Goal: Transaction & Acquisition: Purchase product/service

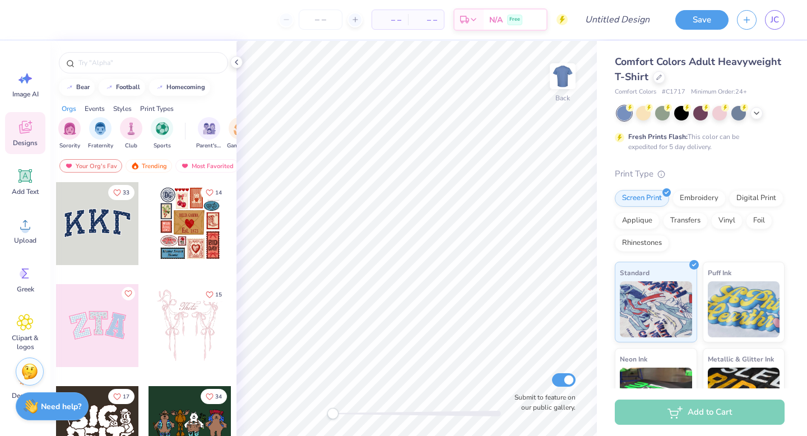
click at [96, 307] on div at bounding box center [97, 325] width 83 height 83
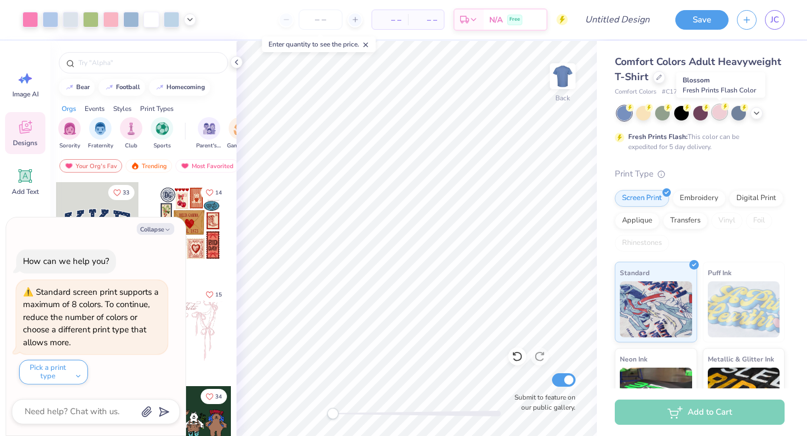
click at [718, 117] on div at bounding box center [719, 112] width 15 height 15
click at [759, 115] on icon at bounding box center [756, 112] width 9 height 9
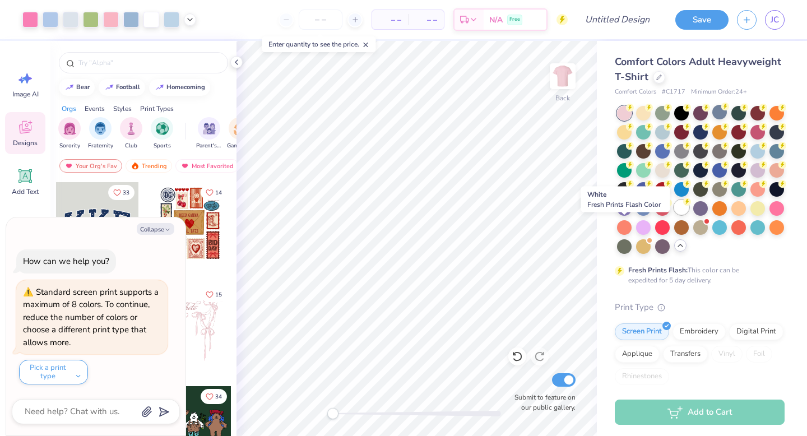
click at [683, 206] on icon at bounding box center [687, 202] width 8 height 8
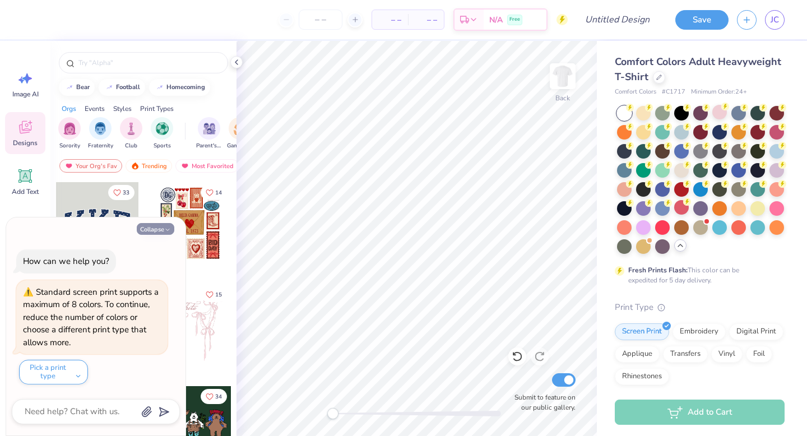
click at [163, 227] on button "Collapse" at bounding box center [156, 229] width 38 height 12
type textarea "x"
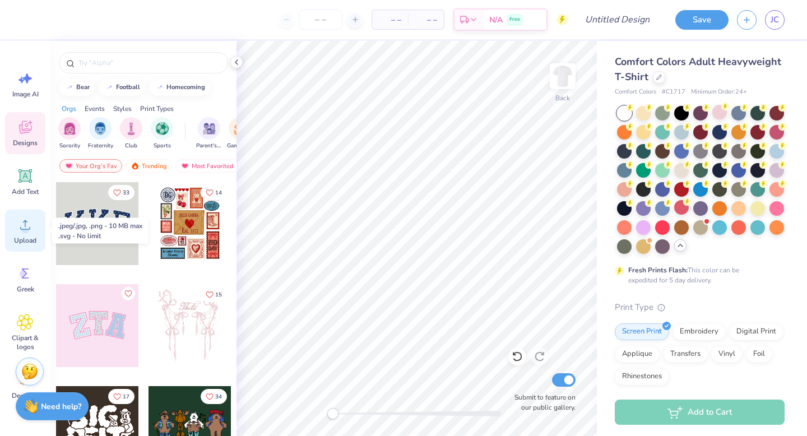
click at [26, 222] on icon at bounding box center [25, 224] width 17 height 17
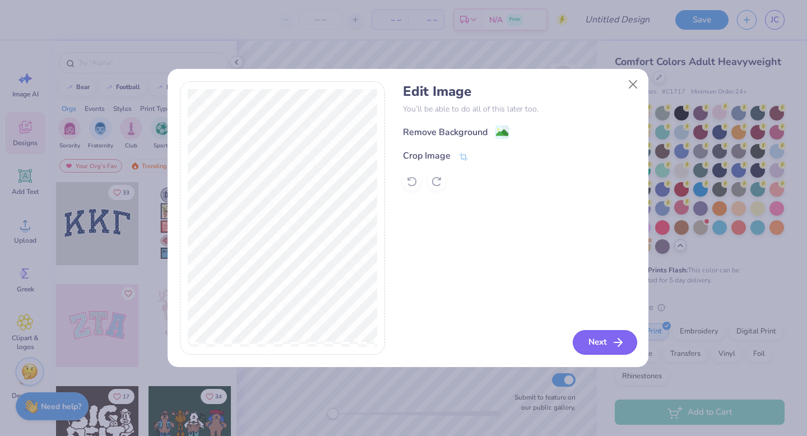
click at [590, 340] on button "Next" at bounding box center [605, 342] width 64 height 25
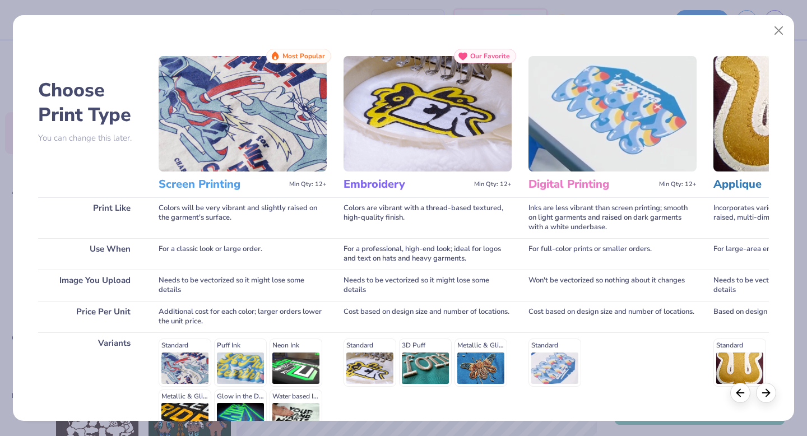
scroll to position [123, 0]
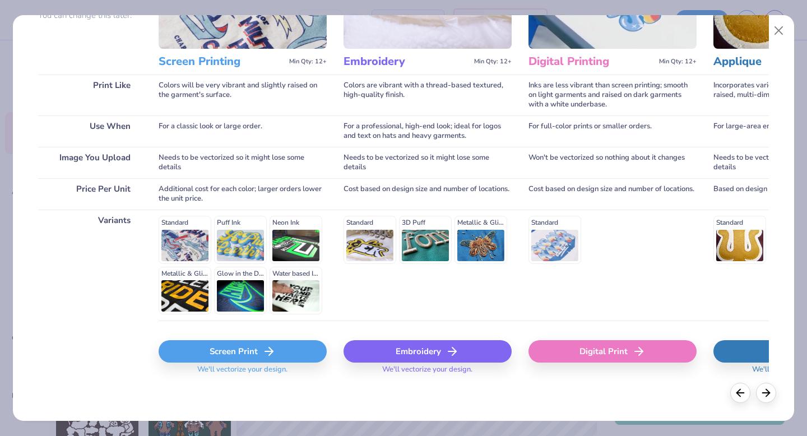
click at [253, 345] on div "Screen Print" at bounding box center [243, 351] width 168 height 22
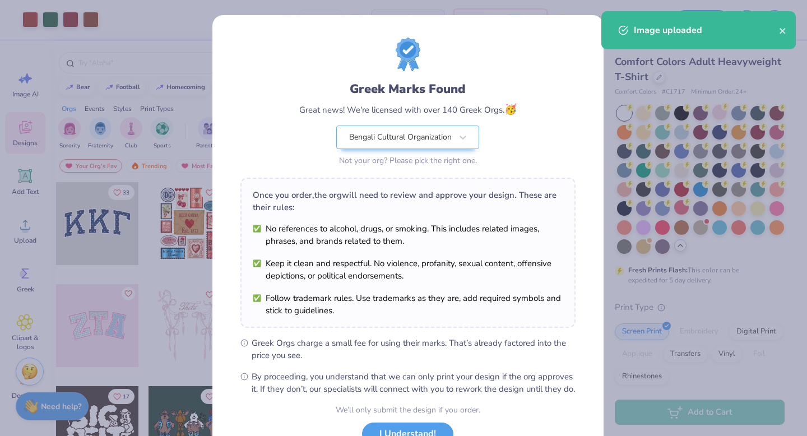
click at [457, 290] on body "Art colors – – Per Item – – Total Est. Delivery N/A Free Design Title Save JC I…" at bounding box center [403, 218] width 807 height 436
type input "10.66"
type input "8.17"
type input "7.07"
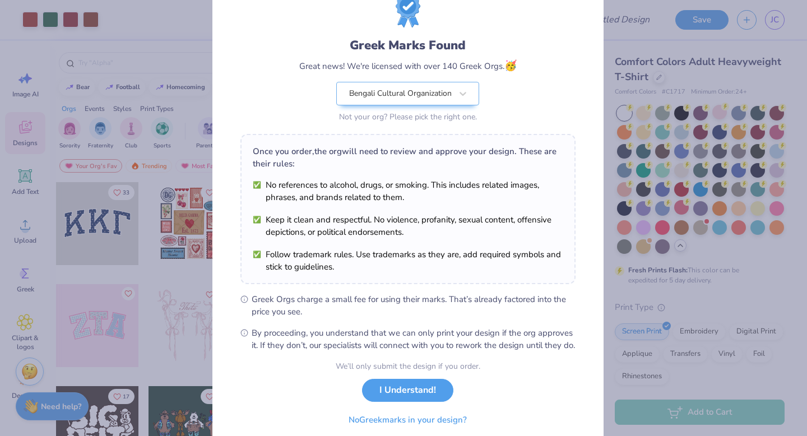
scroll to position [45, 0]
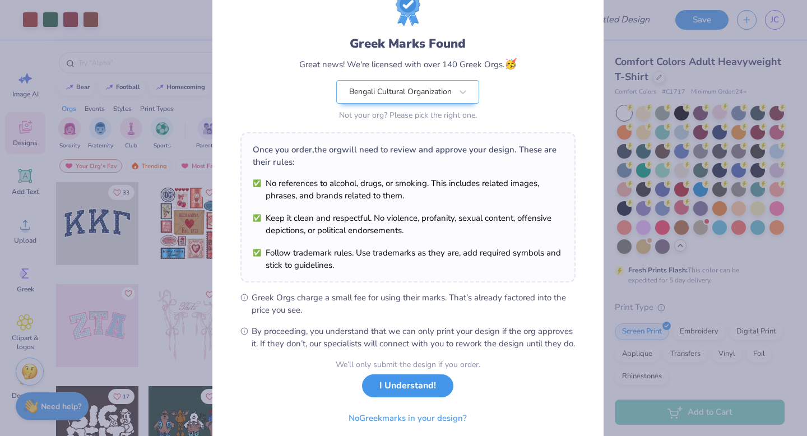
click at [405, 397] on button "I Understand!" at bounding box center [407, 385] width 91 height 23
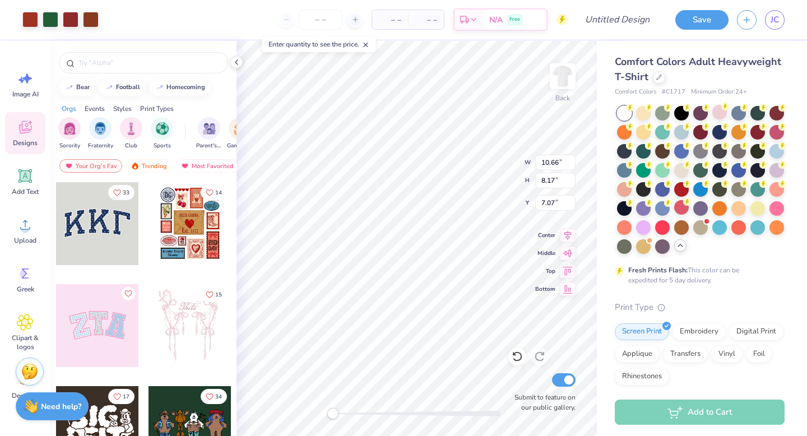
scroll to position [0, 0]
type input "7.62"
type input "5.85"
type input "5.49"
type input "4.21"
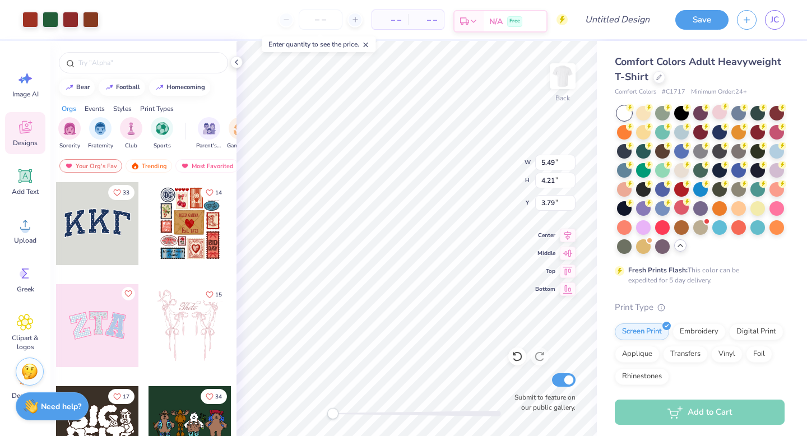
type input "6.95"
type input "5.33"
type input "6.48"
type input "4.97"
click at [563, 81] on img at bounding box center [562, 76] width 45 height 45
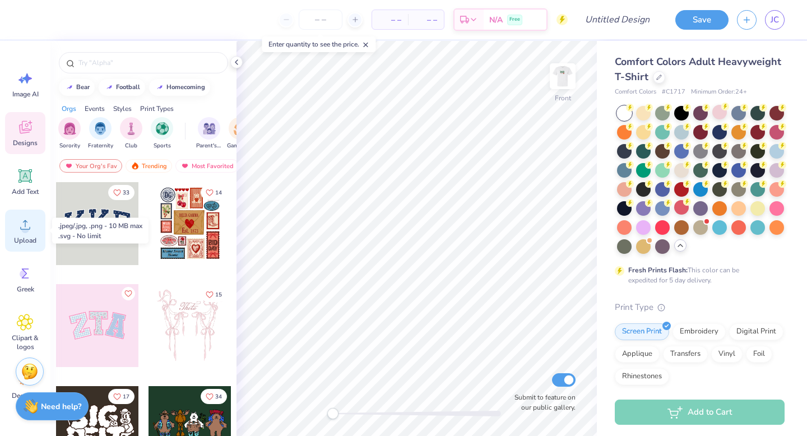
click at [26, 244] on span "Upload" at bounding box center [25, 240] width 22 height 9
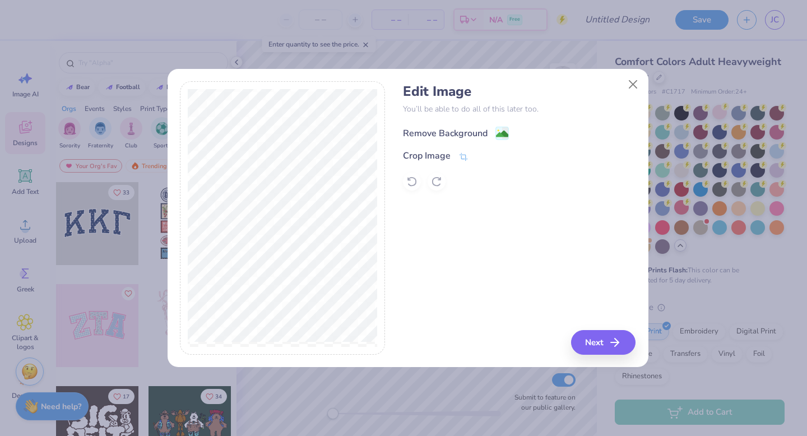
click at [495, 137] on icon at bounding box center [501, 133] width 13 height 13
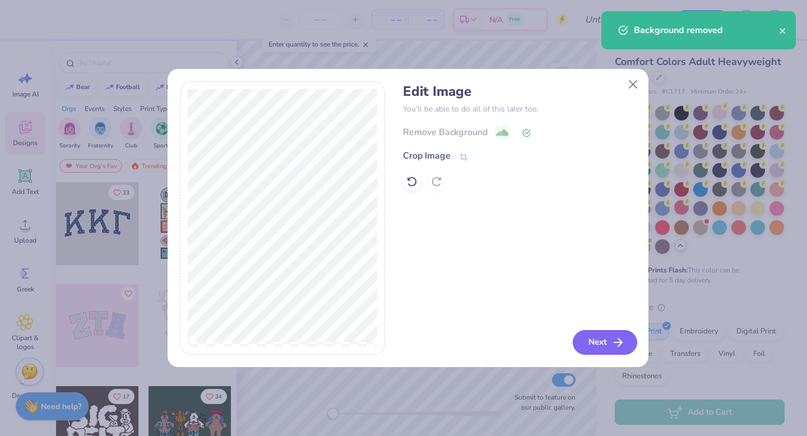
click at [606, 345] on button "Next" at bounding box center [605, 342] width 64 height 25
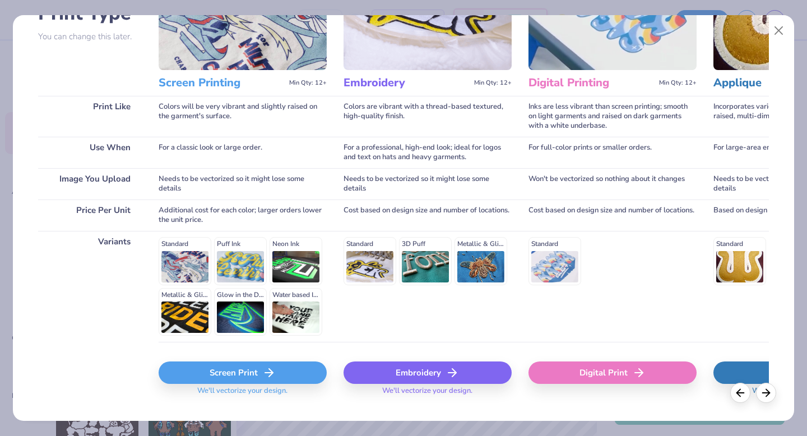
scroll to position [123, 0]
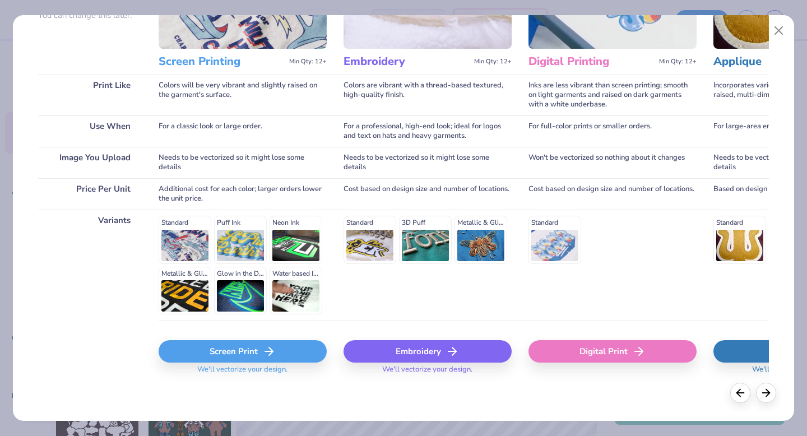
click at [268, 356] on icon at bounding box center [268, 351] width 13 height 13
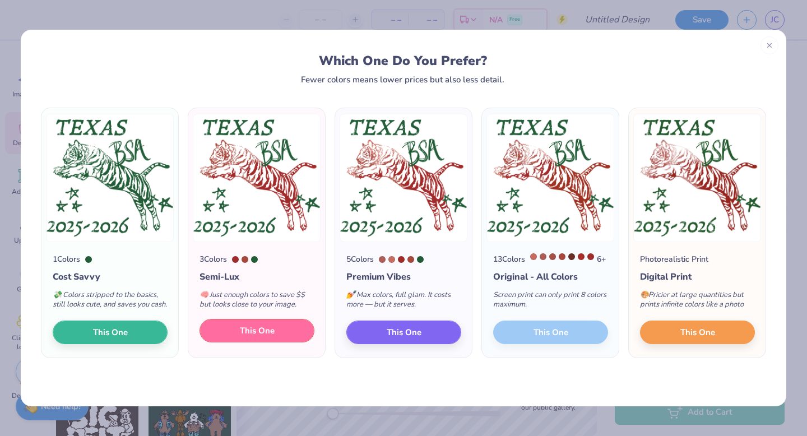
click at [283, 342] on button "This One" at bounding box center [257, 331] width 115 height 24
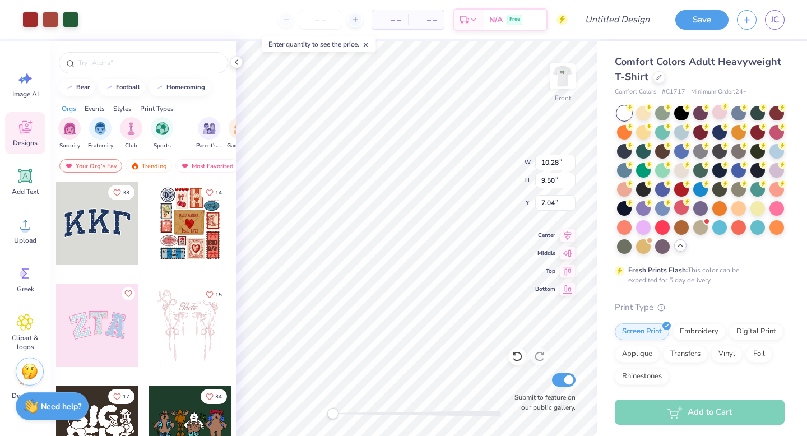
type input "10.28"
type input "9.50"
click at [50, 14] on div at bounding box center [51, 19] width 16 height 16
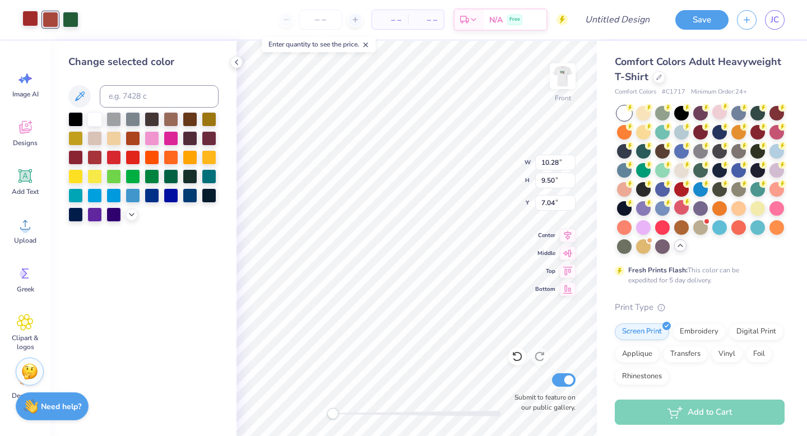
click at [29, 23] on div at bounding box center [30, 19] width 16 height 16
click at [240, 62] on icon at bounding box center [236, 62] width 9 height 9
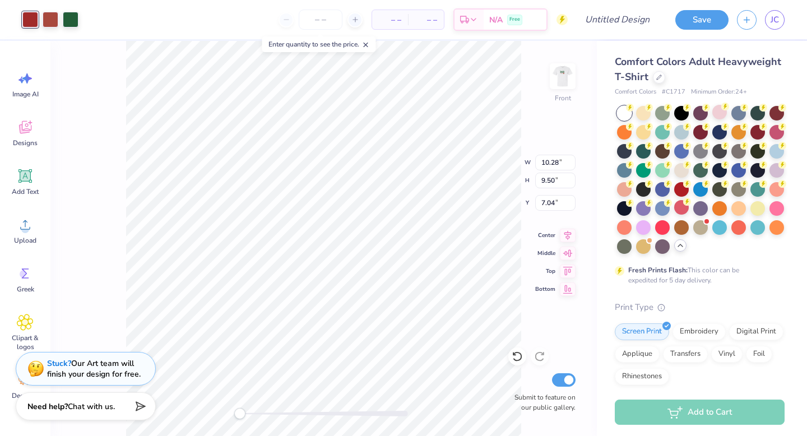
type input "10.96"
type input "10.13"
type input "5.72"
type input "10.22"
type input "9.44"
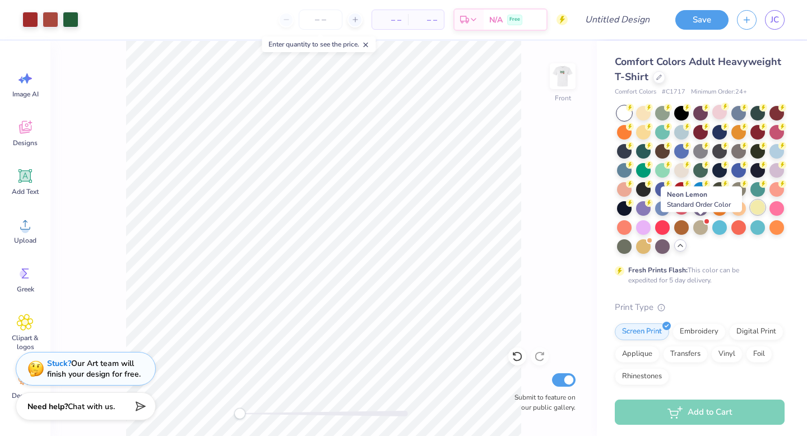
click at [750, 215] on div at bounding box center [757, 207] width 15 height 15
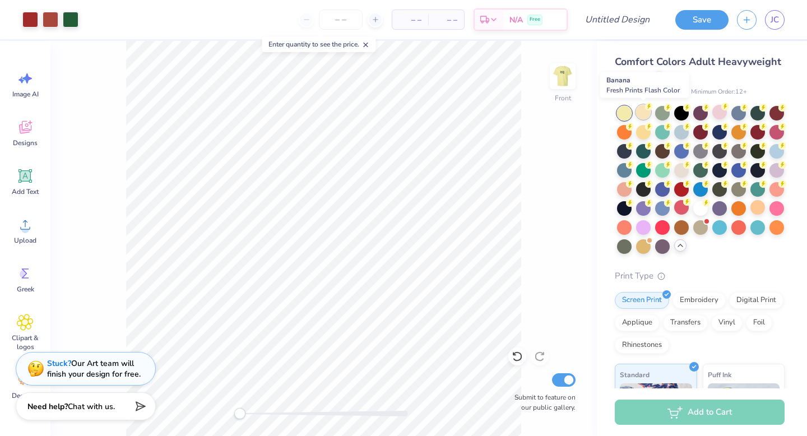
click at [645, 115] on div at bounding box center [643, 112] width 15 height 15
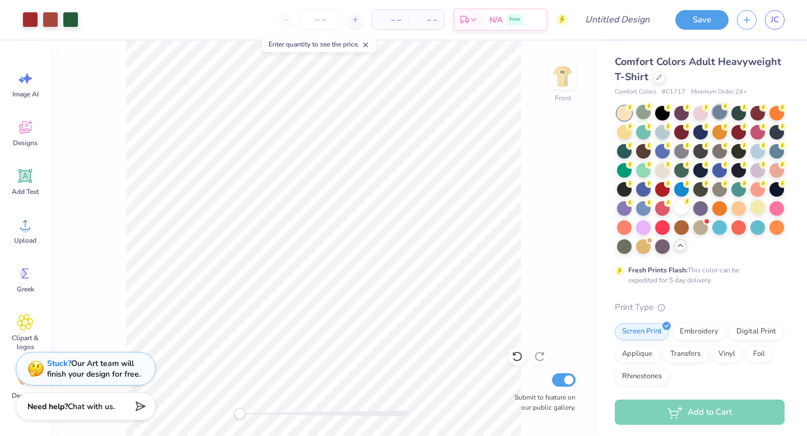
click at [717, 114] on div at bounding box center [719, 112] width 15 height 15
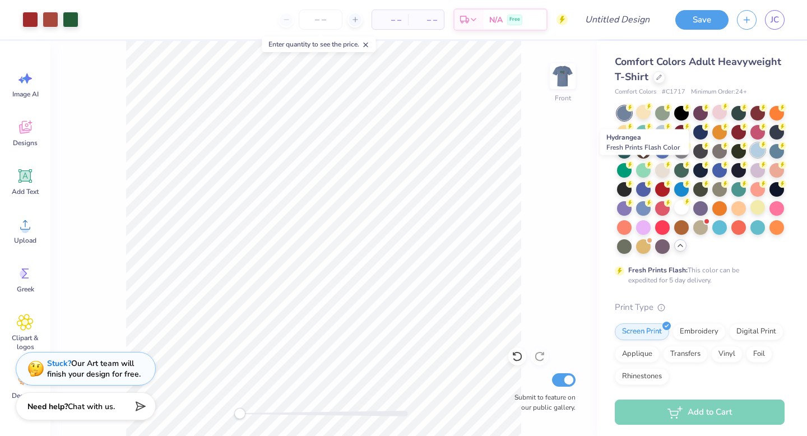
click at [750, 157] on div at bounding box center [757, 150] width 15 height 15
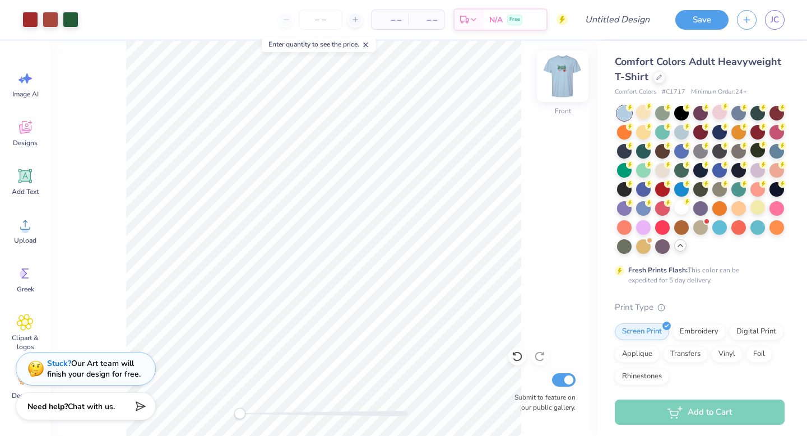
click at [559, 81] on img at bounding box center [562, 76] width 45 height 45
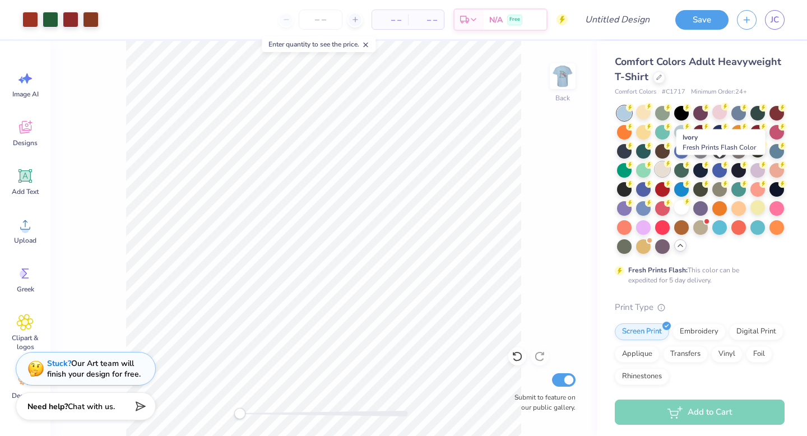
click at [670, 172] on div at bounding box center [662, 169] width 15 height 15
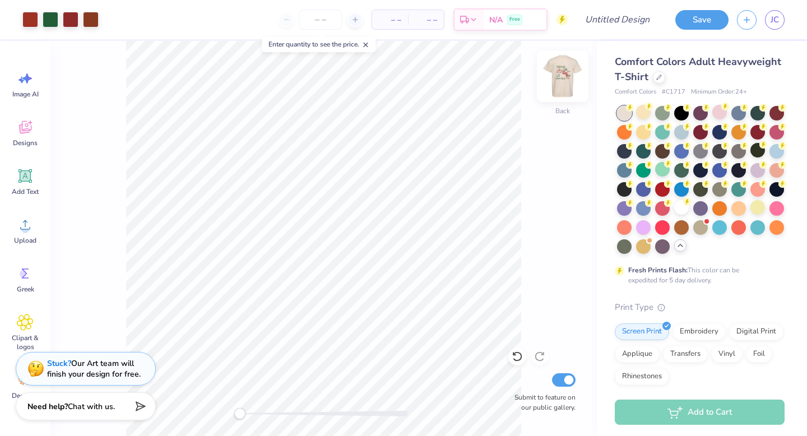
click at [561, 90] on img at bounding box center [562, 76] width 45 height 45
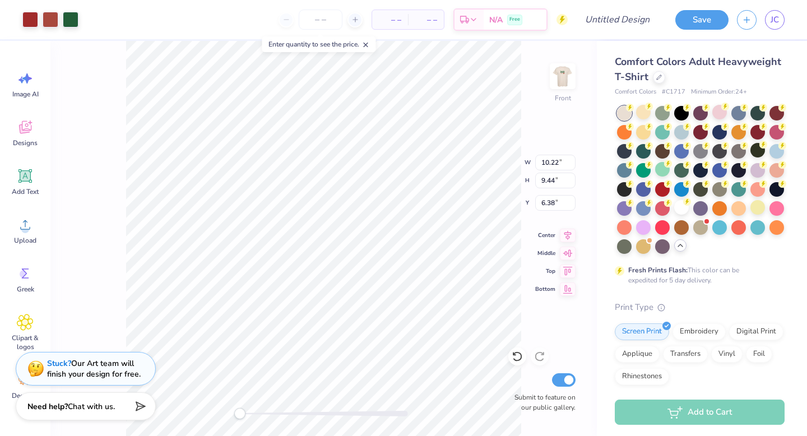
type input "10.64"
type input "9.84"
type input "6.37"
click at [674, 215] on div at bounding box center [681, 207] width 15 height 15
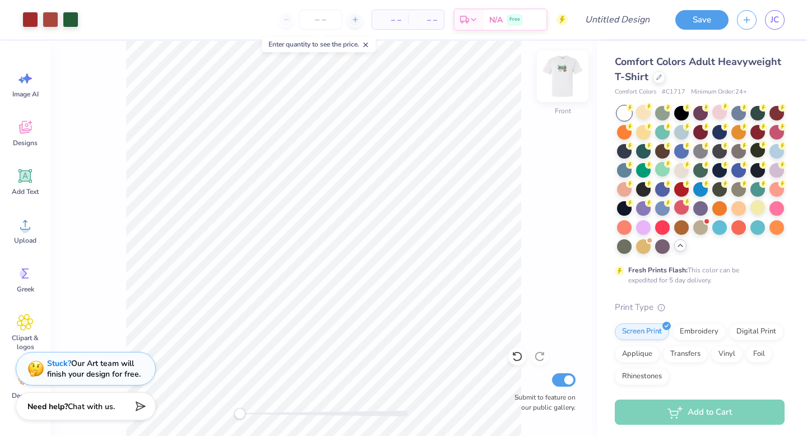
click at [569, 77] on img at bounding box center [562, 76] width 45 height 45
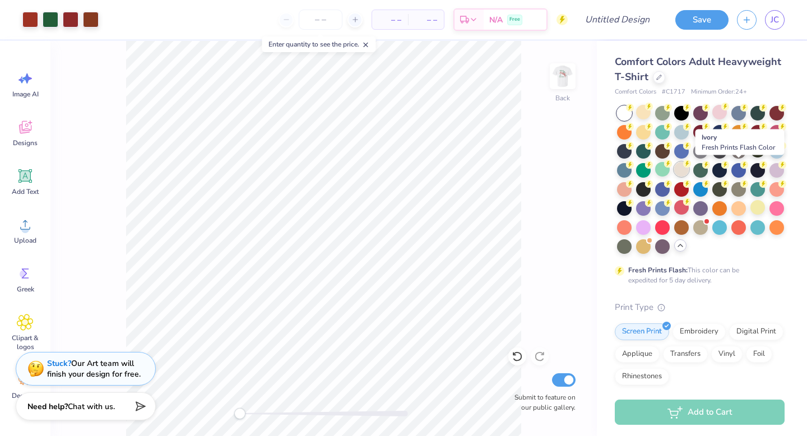
click at [689, 175] on div at bounding box center [681, 169] width 15 height 15
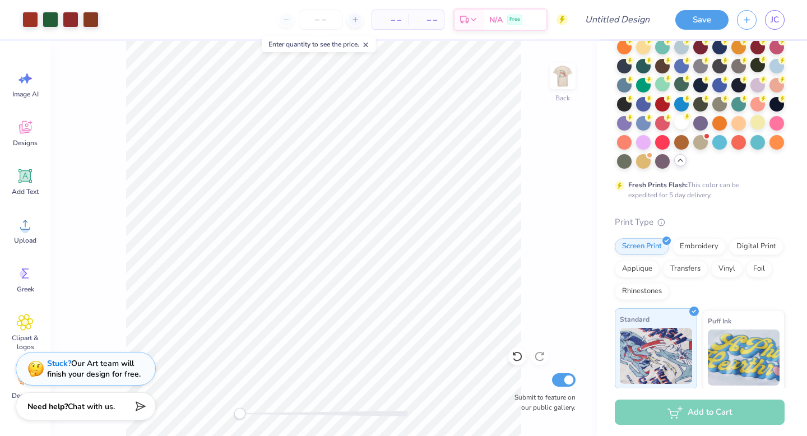
scroll to position [0, 0]
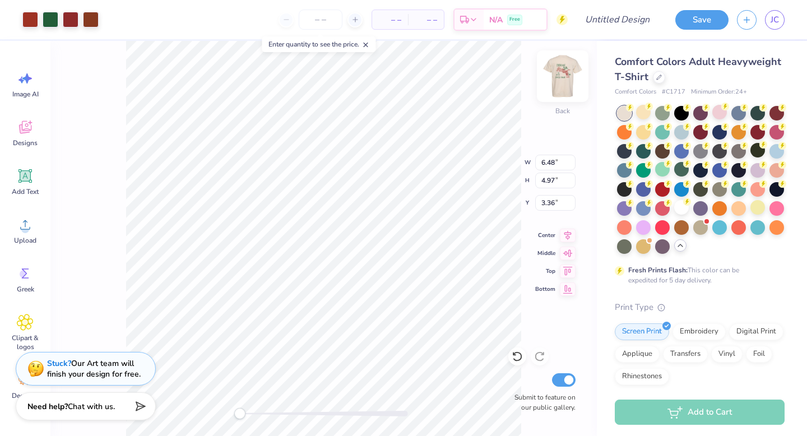
type input "6.01"
type input "4.61"
type input "3.72"
click at [555, 76] on img at bounding box center [562, 76] width 45 height 45
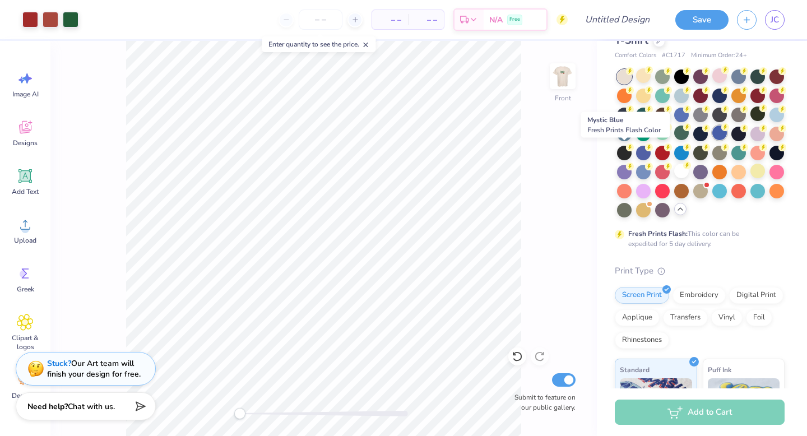
scroll to position [27, 0]
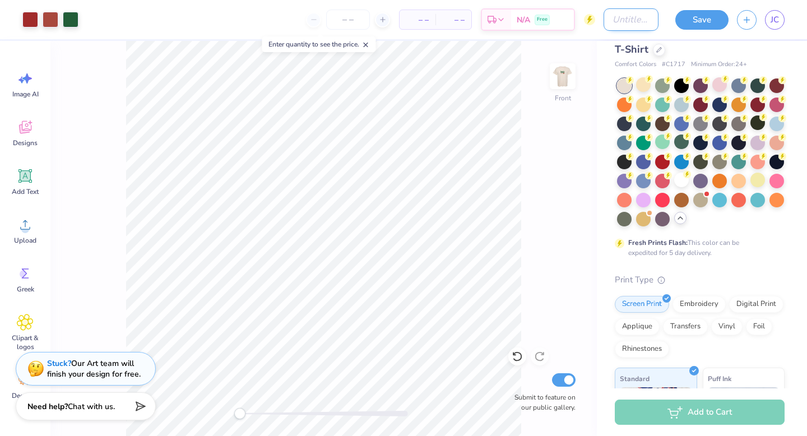
click at [620, 18] on input "Design Title" at bounding box center [631, 19] width 55 height 22
type input "BSA 25 Shirt"
click at [712, 18] on button "Save" at bounding box center [701, 18] width 53 height 20
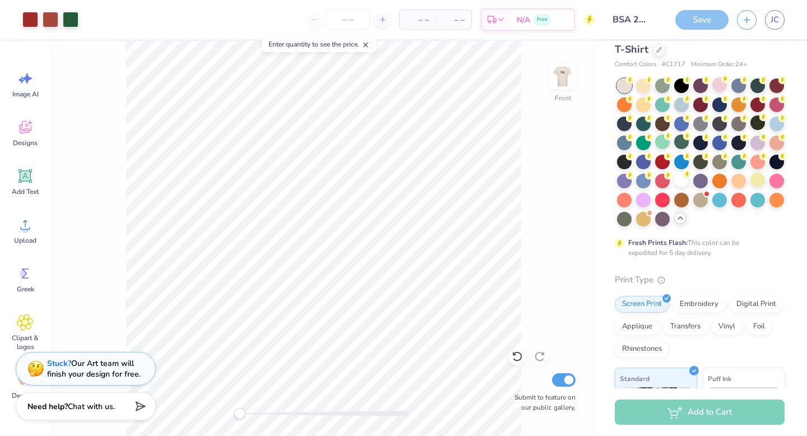
scroll to position [46, 0]
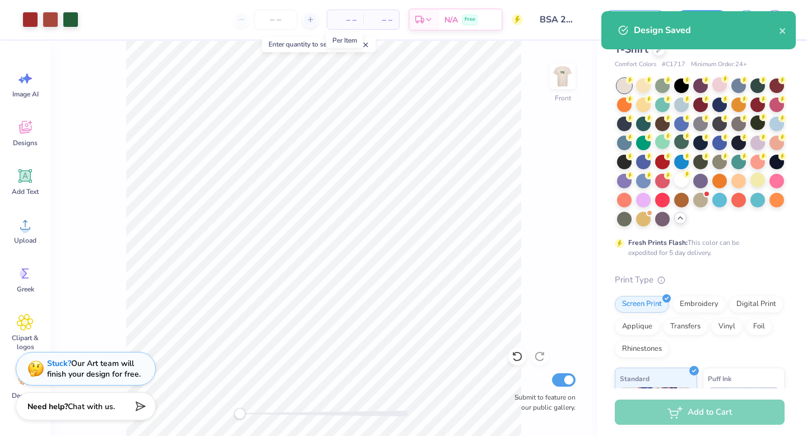
click at [345, 21] on span "– –" at bounding box center [345, 20] width 22 height 12
click at [276, 20] on input "number" at bounding box center [276, 20] width 44 height 20
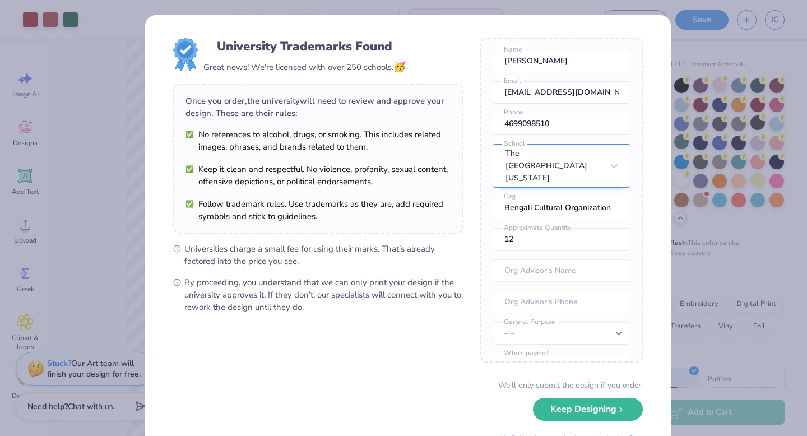
scroll to position [26, 0]
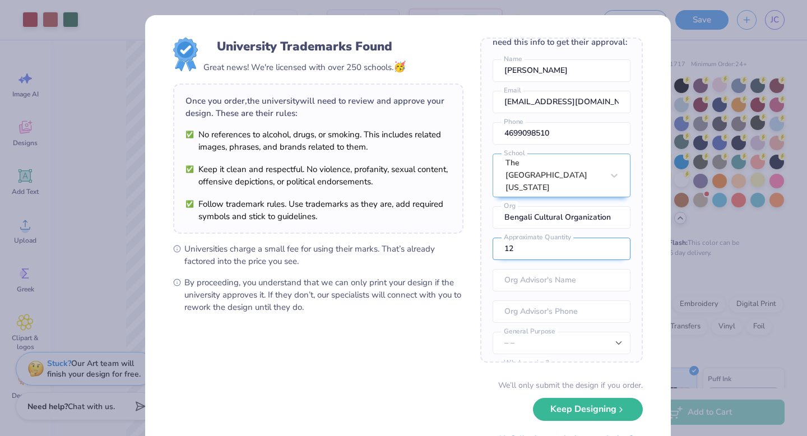
click at [522, 253] on input "12" at bounding box center [562, 249] width 138 height 22
type input "1"
type input "30"
click at [543, 283] on input "text" at bounding box center [562, 280] width 138 height 22
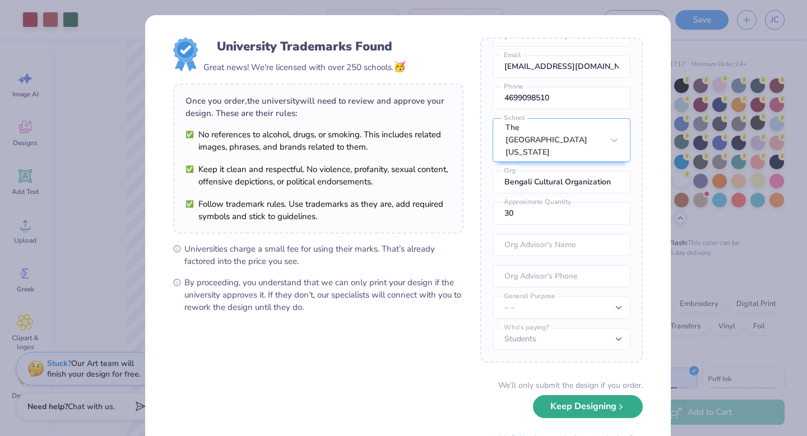
click at [567, 416] on button "Keep Designing" at bounding box center [588, 406] width 110 height 23
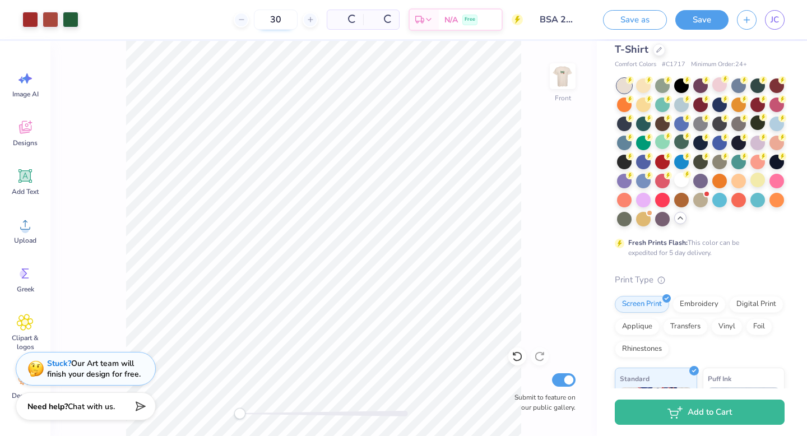
type input "30"
click at [316, 18] on span "$49.32" at bounding box center [303, 20] width 24 height 12
click at [557, 82] on img at bounding box center [562, 76] width 45 height 45
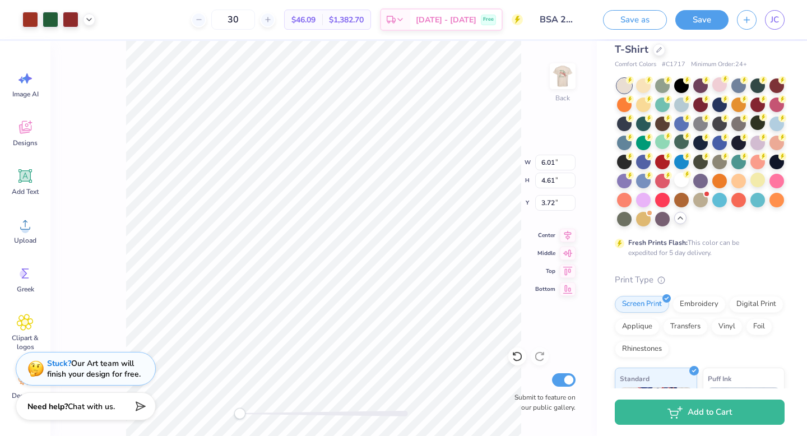
type input "5.39"
type input "4.13"
type input "4.20"
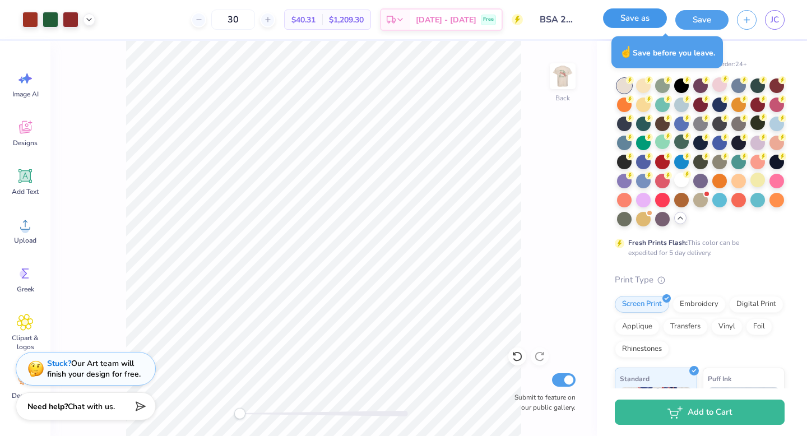
click at [649, 18] on button "Save as" at bounding box center [635, 18] width 64 height 20
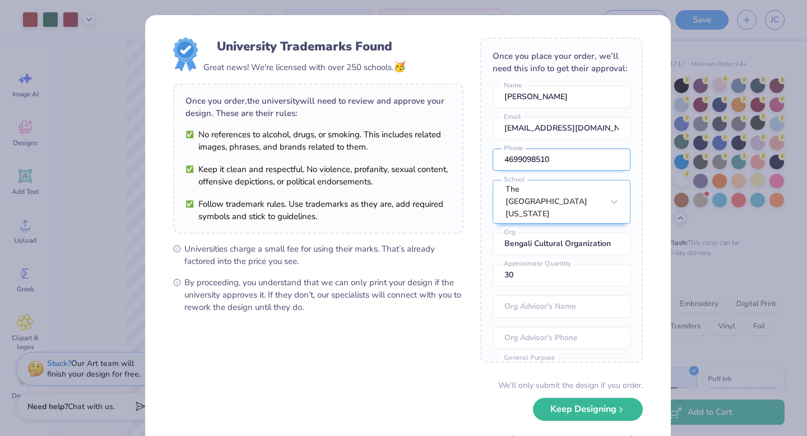
scroll to position [62, 0]
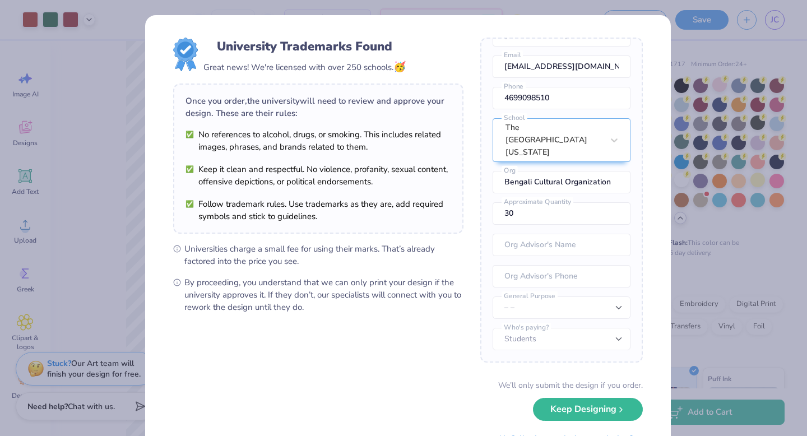
click at [675, 36] on div "University Trademarks Found Great news! We're licensed with over 250 schools. 🥳…" at bounding box center [403, 218] width 807 height 436
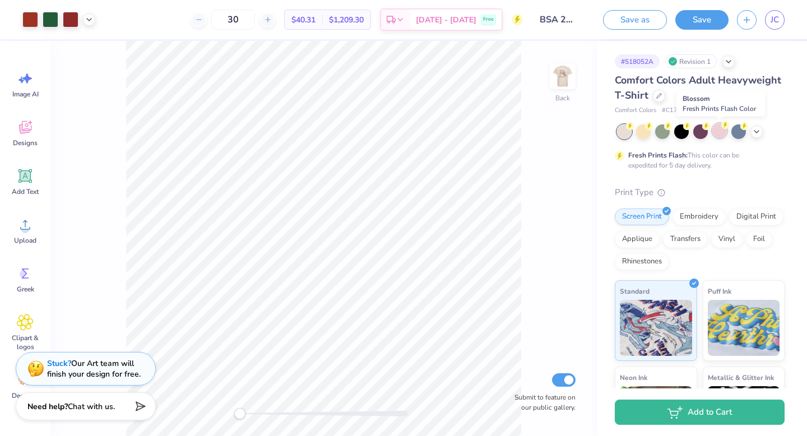
click at [723, 133] on div at bounding box center [719, 130] width 15 height 15
click at [737, 136] on div at bounding box center [738, 130] width 15 height 15
click at [755, 133] on icon at bounding box center [756, 130] width 9 height 9
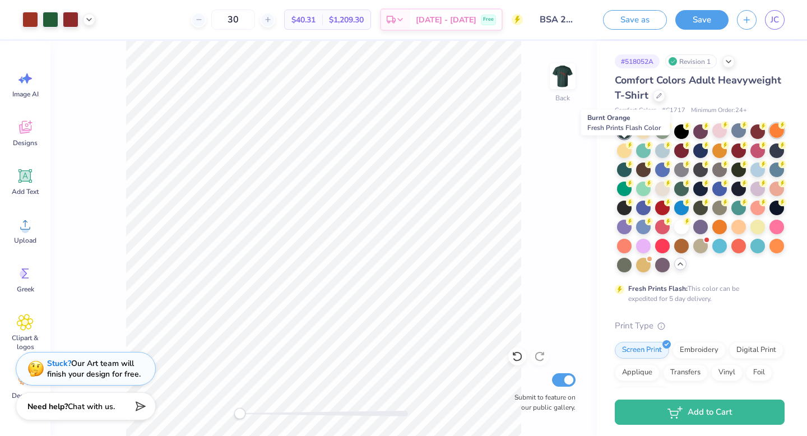
click at [769, 138] on div at bounding box center [776, 130] width 15 height 15
click at [632, 155] on div at bounding box center [624, 149] width 15 height 15
click at [651, 154] on div at bounding box center [643, 149] width 15 height 15
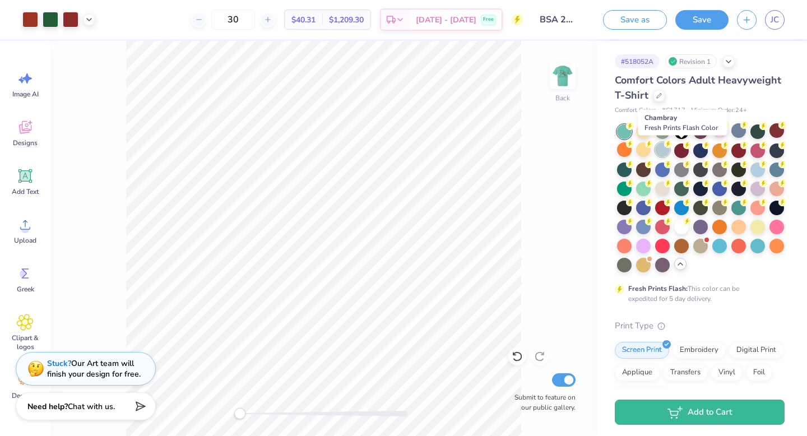
click at [670, 149] on div at bounding box center [662, 149] width 15 height 15
click at [689, 154] on div at bounding box center [681, 149] width 15 height 15
click at [708, 151] on div at bounding box center [700, 149] width 15 height 15
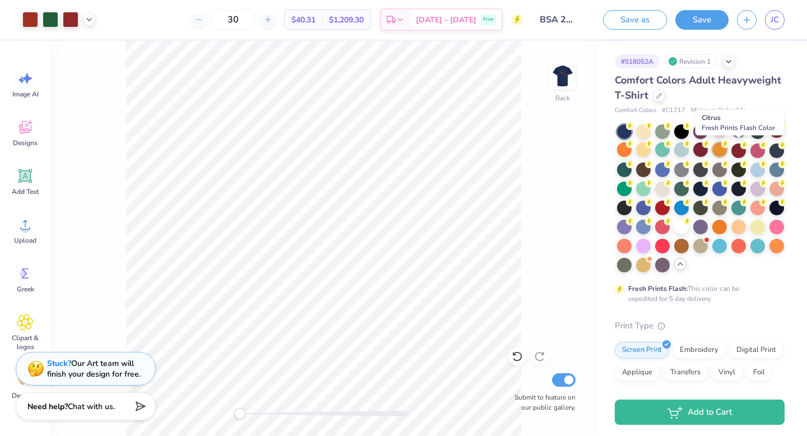
click at [727, 153] on div at bounding box center [719, 149] width 15 height 15
click at [746, 152] on div at bounding box center [738, 149] width 15 height 15
click at [731, 176] on div at bounding box center [738, 168] width 15 height 15
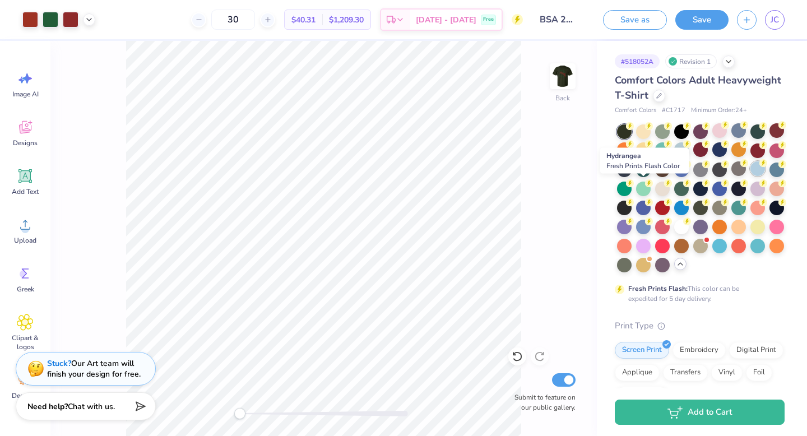
click at [750, 176] on div at bounding box center [757, 168] width 15 height 15
click at [731, 176] on div at bounding box center [738, 168] width 15 height 15
click at [769, 176] on div at bounding box center [776, 168] width 15 height 15
click at [632, 192] on div at bounding box center [624, 187] width 15 height 15
click at [651, 173] on div at bounding box center [643, 168] width 15 height 15
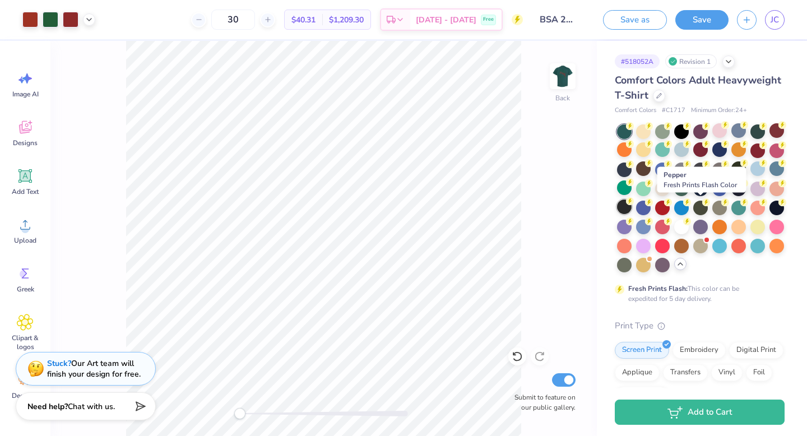
click at [632, 209] on div at bounding box center [624, 207] width 15 height 15
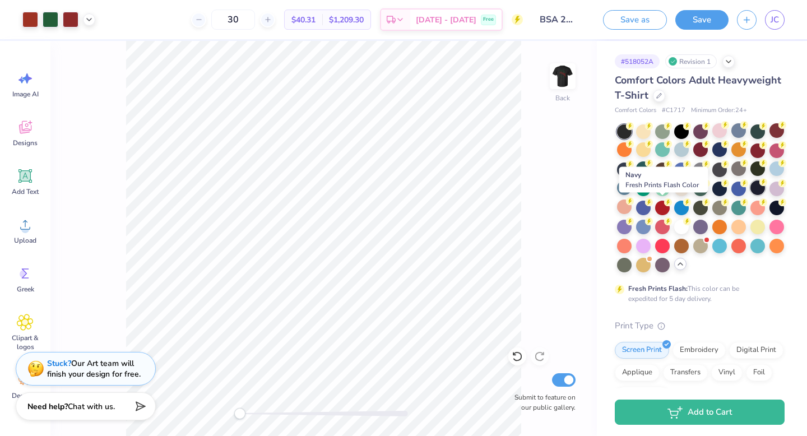
click at [750, 195] on div at bounding box center [757, 187] width 15 height 15
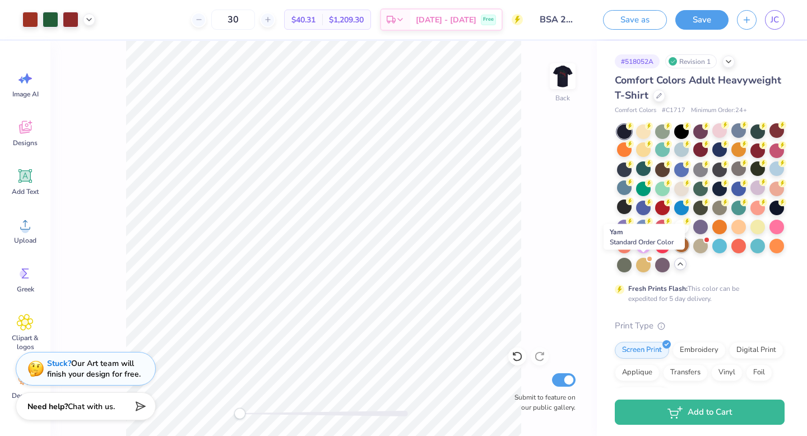
click at [674, 252] on div at bounding box center [681, 245] width 15 height 15
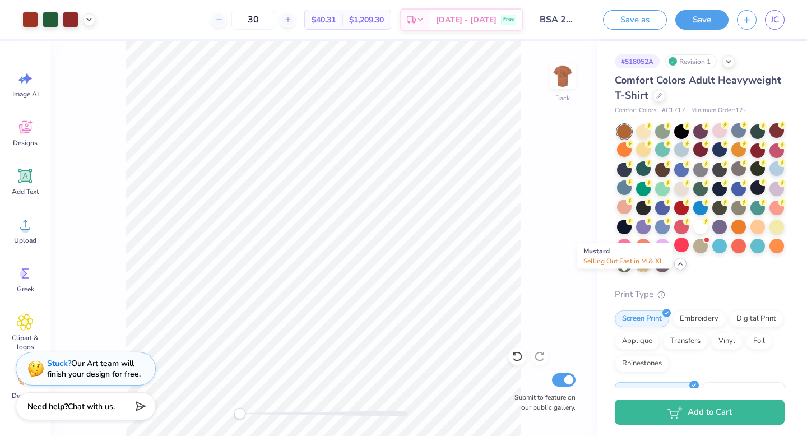
click at [636, 271] on div at bounding box center [643, 264] width 15 height 15
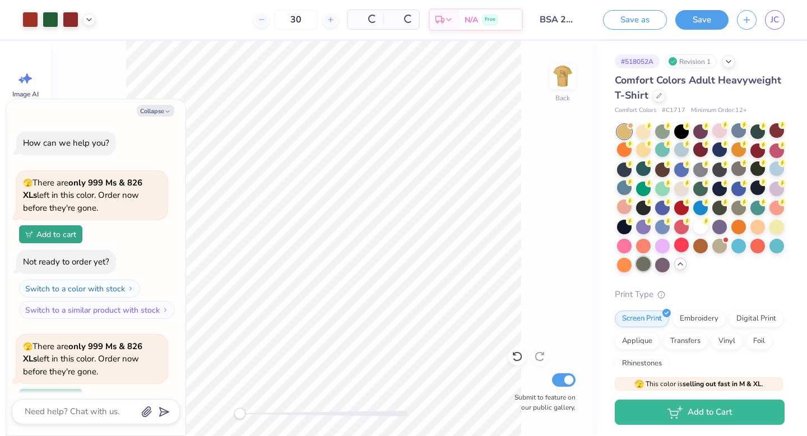
scroll to position [98, 0]
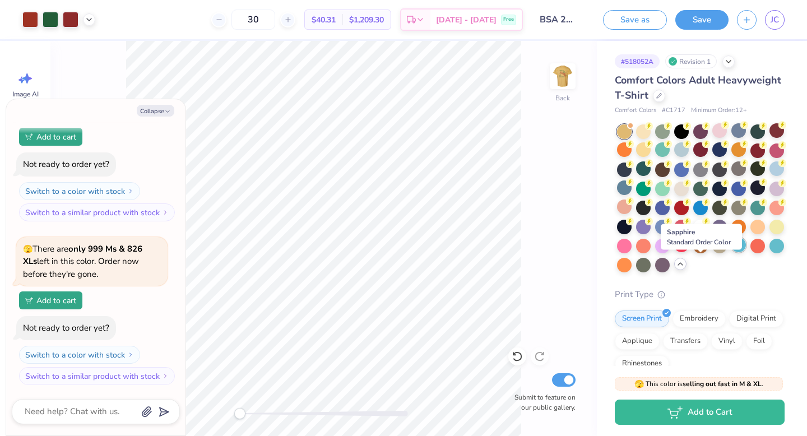
click at [731, 252] on div at bounding box center [738, 245] width 15 height 15
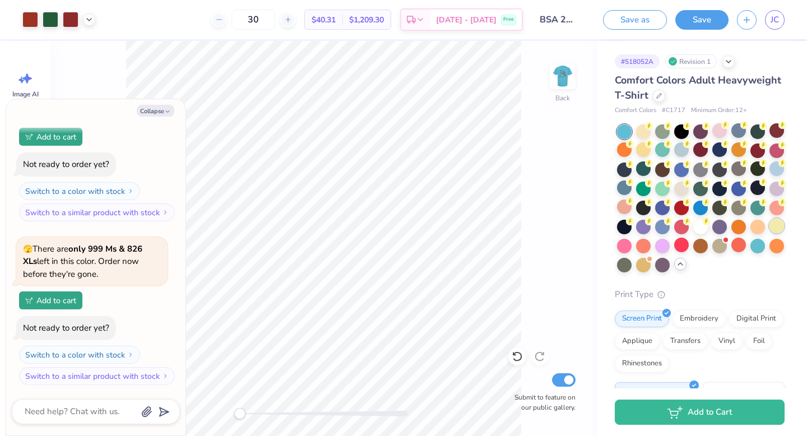
click at [769, 233] on div at bounding box center [776, 226] width 15 height 15
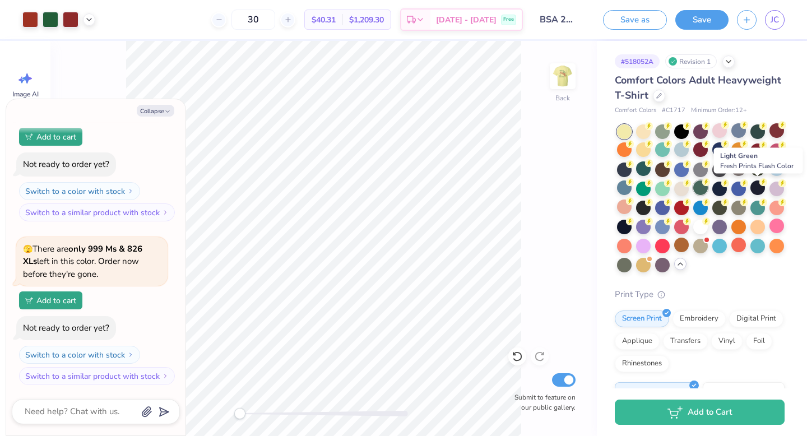
click at [710, 185] on icon at bounding box center [706, 182] width 8 height 8
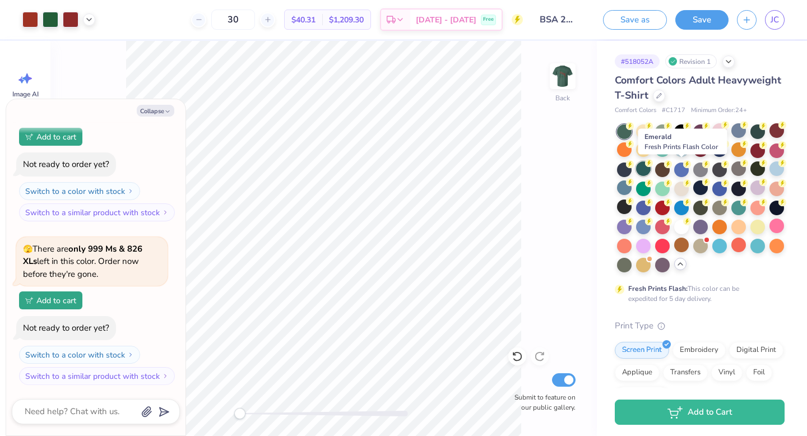
click at [651, 168] on div at bounding box center [643, 168] width 15 height 15
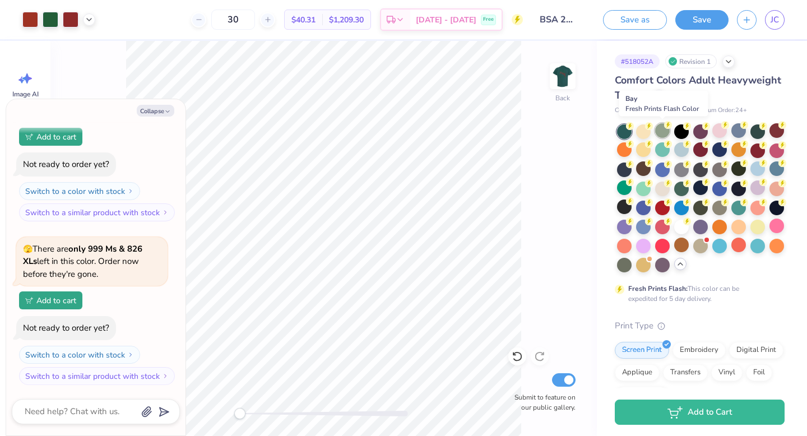
click at [662, 131] on div at bounding box center [662, 130] width 15 height 15
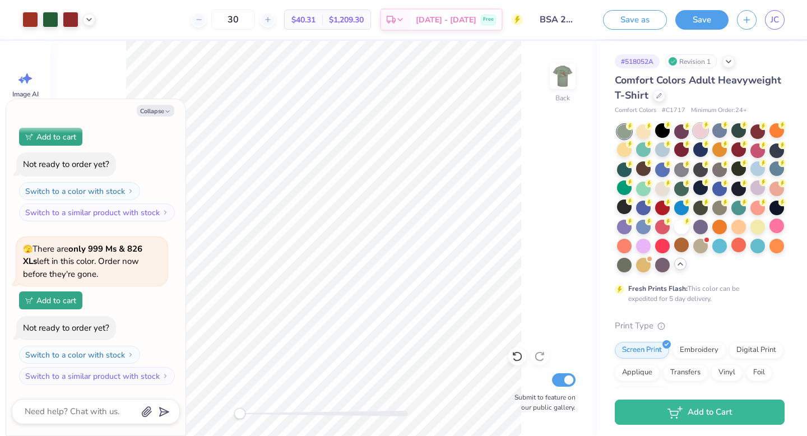
click at [695, 132] on div at bounding box center [700, 130] width 15 height 15
click at [150, 115] on button "Collapse" at bounding box center [156, 111] width 38 height 12
type textarea "x"
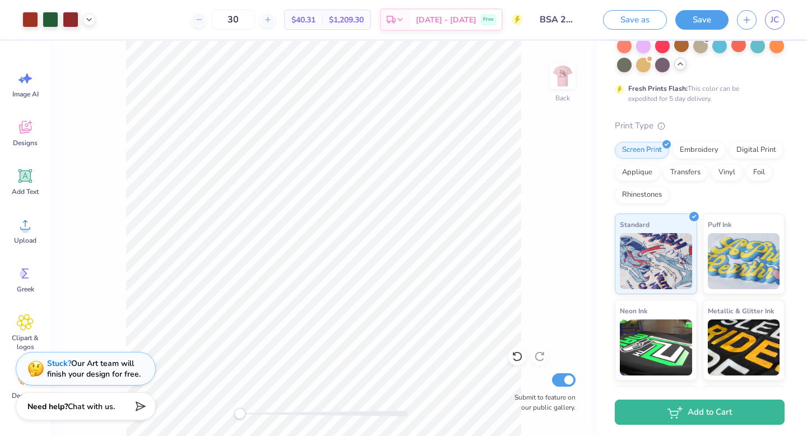
scroll to position [0, 0]
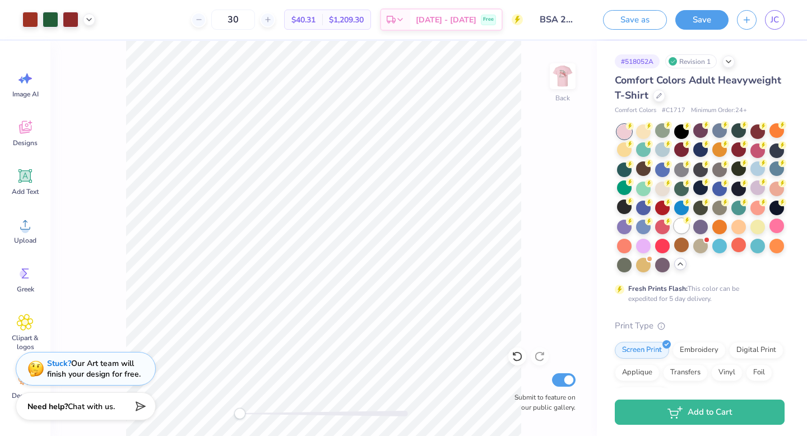
click at [674, 233] on div at bounding box center [681, 226] width 15 height 15
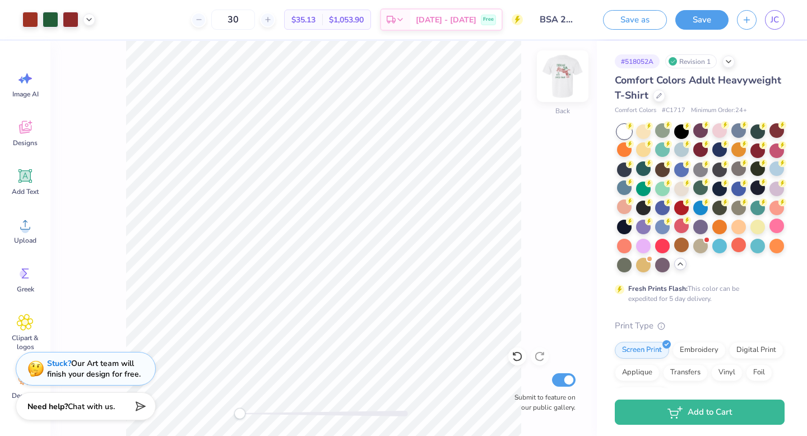
click at [563, 91] on img at bounding box center [562, 76] width 45 height 45
click at [564, 75] on img at bounding box center [562, 76] width 45 height 45
click at [564, 81] on img at bounding box center [562, 76] width 45 height 45
click at [689, 150] on div at bounding box center [681, 149] width 15 height 15
